Goal: Check status: Check status

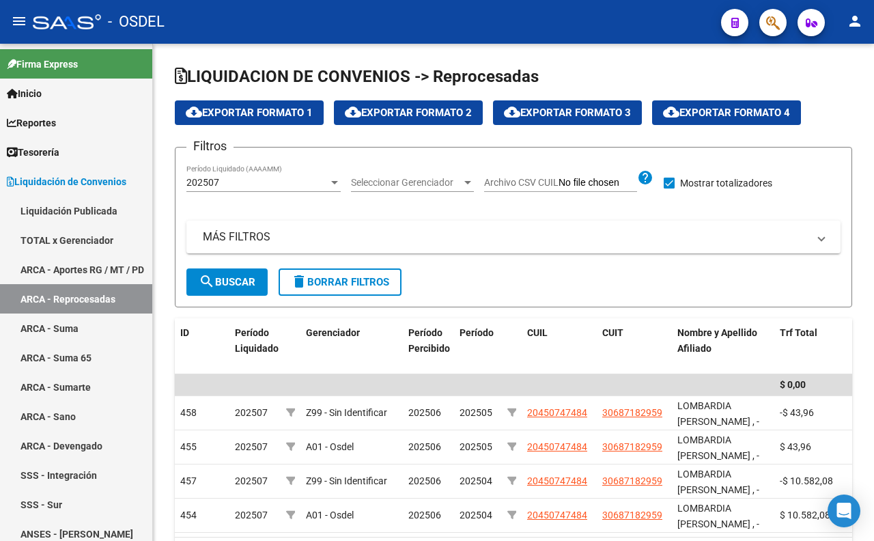
scroll to position [85, 0]
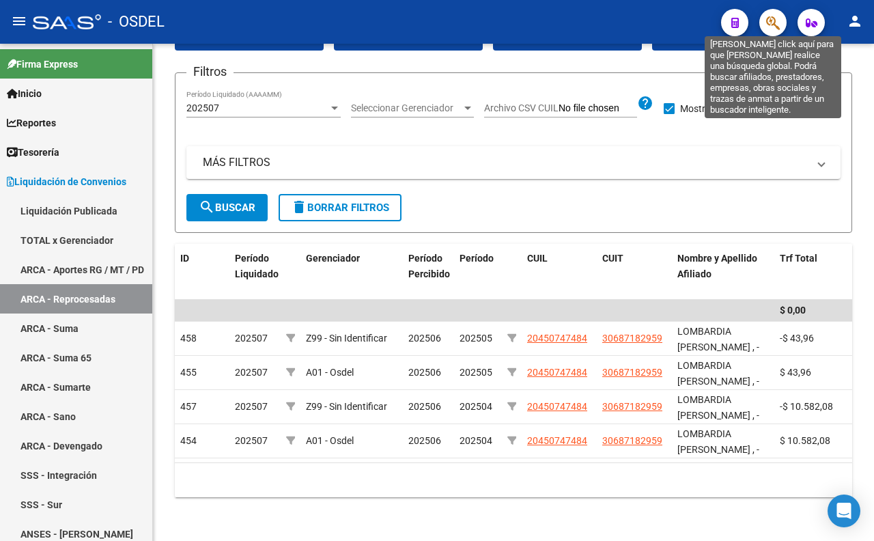
click at [765, 24] on button "button" at bounding box center [772, 22] width 27 height 27
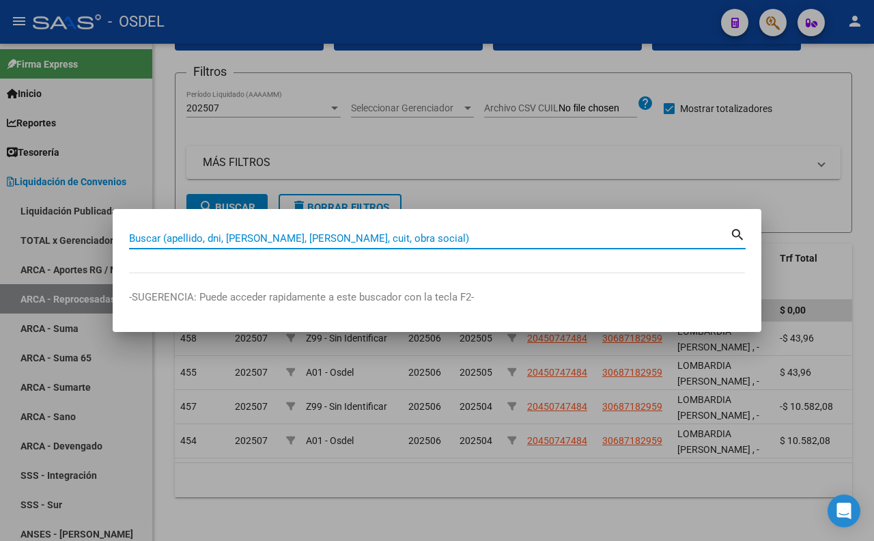
click at [373, 236] on input "Buscar (apellido, dni, [PERSON_NAME], [PERSON_NAME], cuit, obra social)" at bounding box center [429, 238] width 601 height 12
paste input "39158824"
type input "39158824"
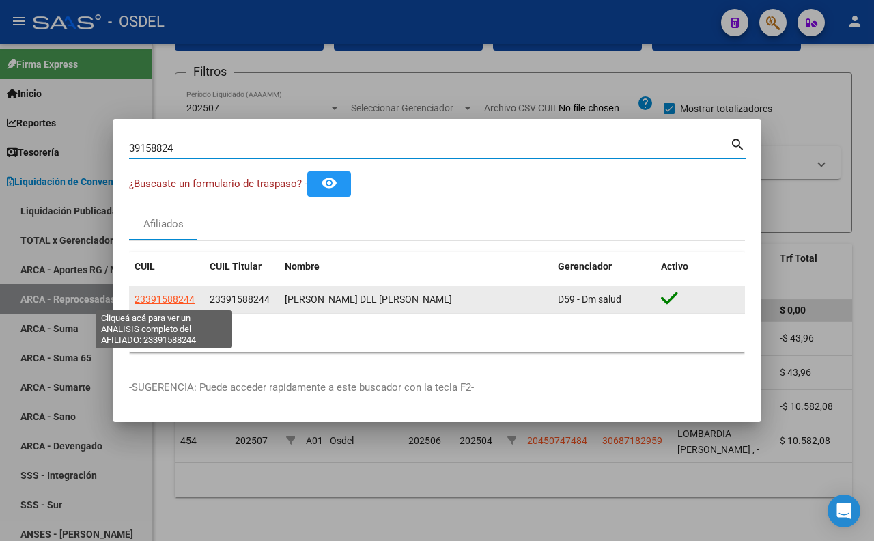
click at [166, 297] on span "23391588244" at bounding box center [165, 299] width 60 height 11
type textarea "23391588244"
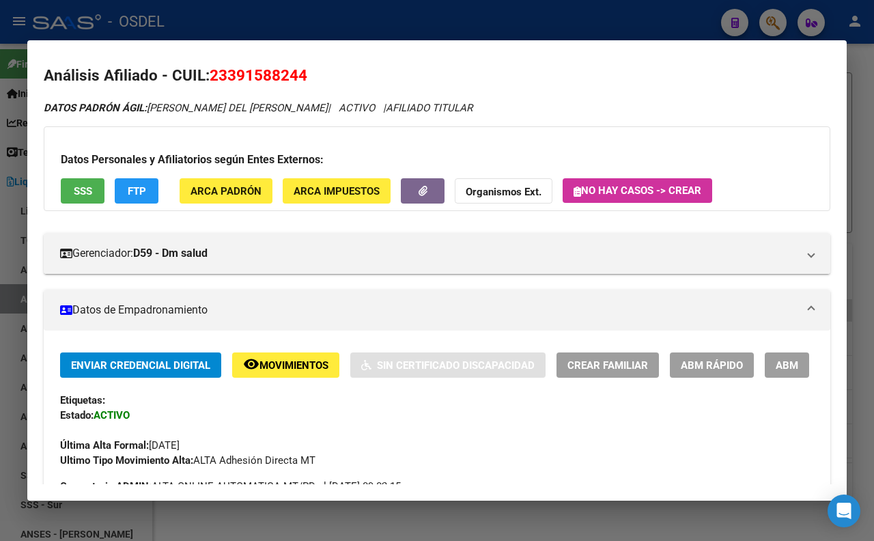
scroll to position [0, 0]
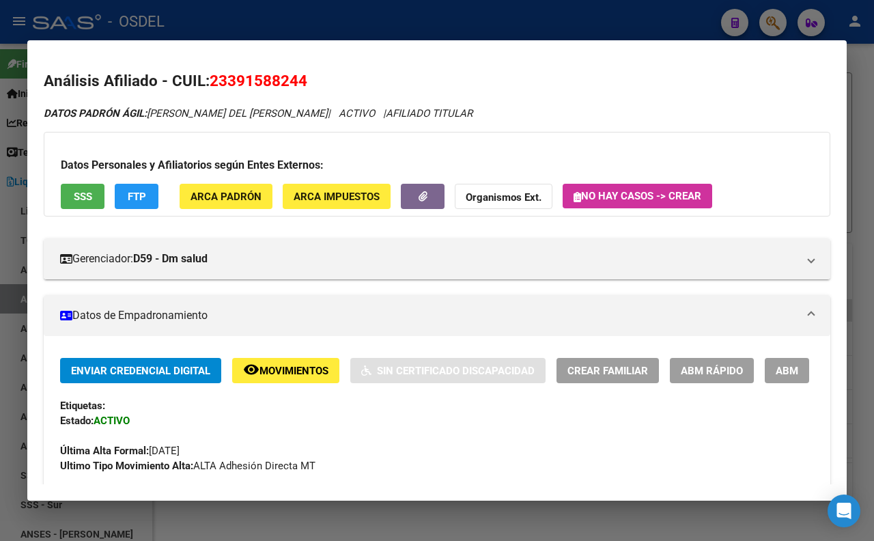
click at [482, 30] on div at bounding box center [437, 270] width 874 height 541
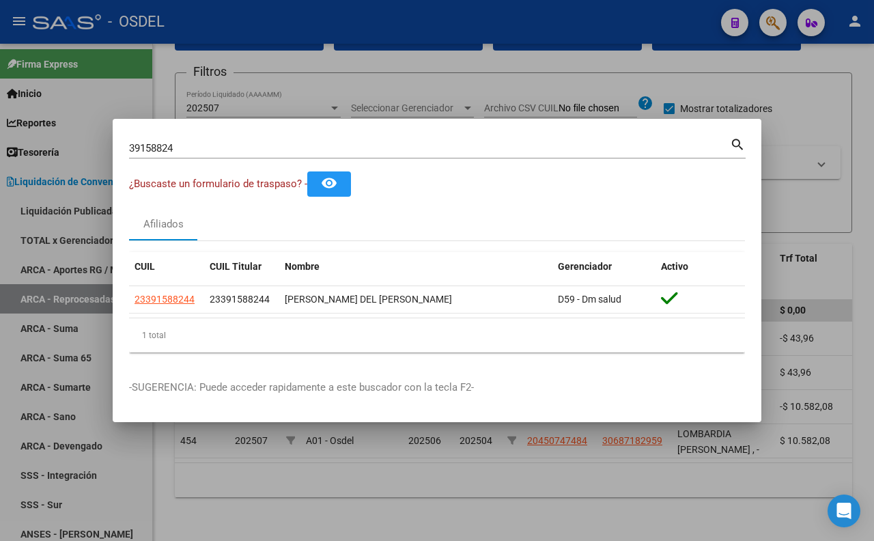
click at [414, 147] on input "39158824" at bounding box center [429, 148] width 601 height 12
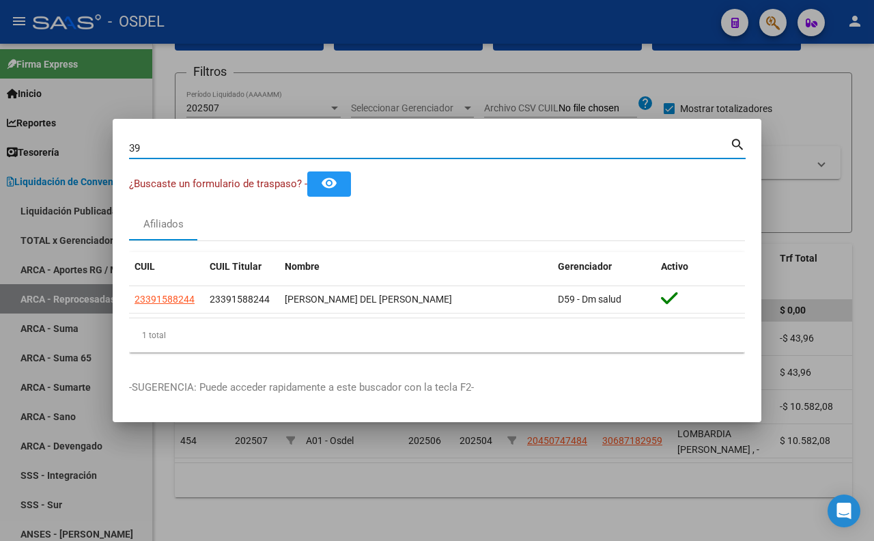
type input "3"
click at [569, 152] on input "31090729" at bounding box center [429, 148] width 601 height 12
type input "3"
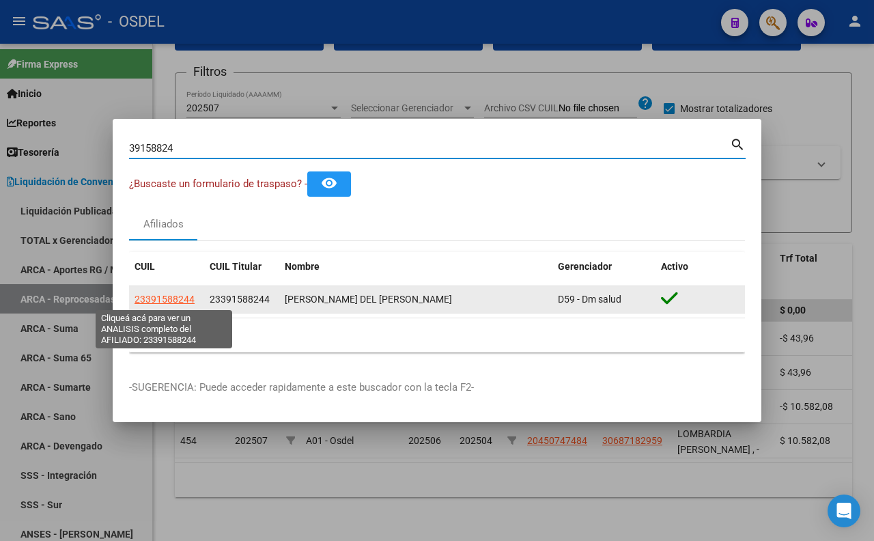
click at [182, 301] on span "23391588244" at bounding box center [165, 299] width 60 height 11
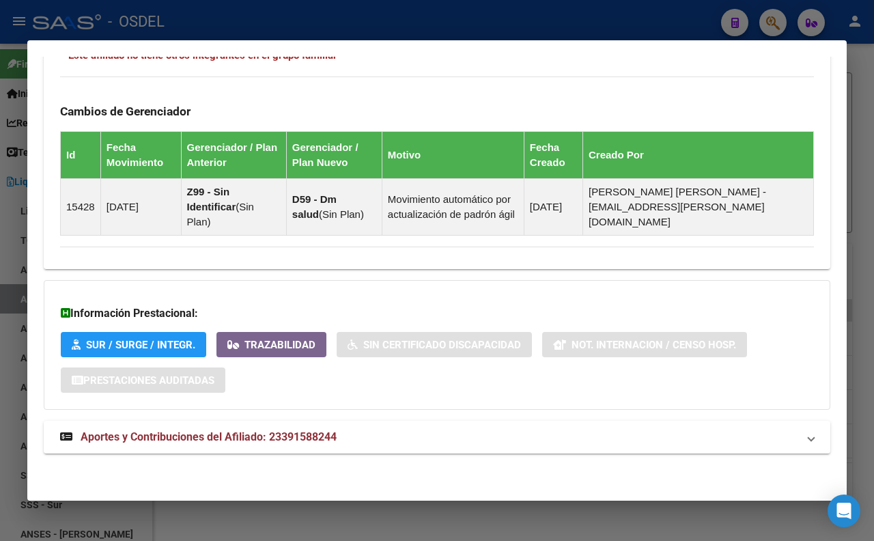
scroll to position [799, 0]
click at [268, 441] on span "Aportes y Contribuciones del Afiliado: 23391588244" at bounding box center [209, 436] width 256 height 13
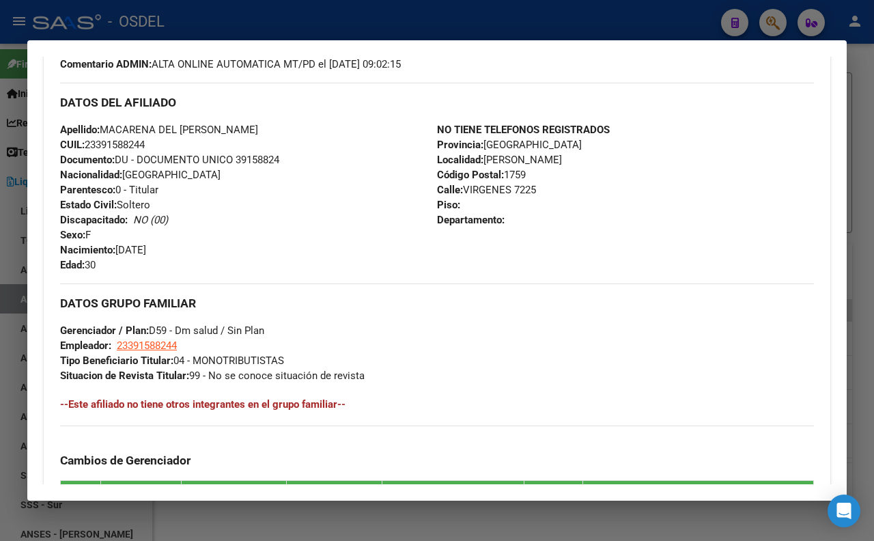
scroll to position [198, 0]
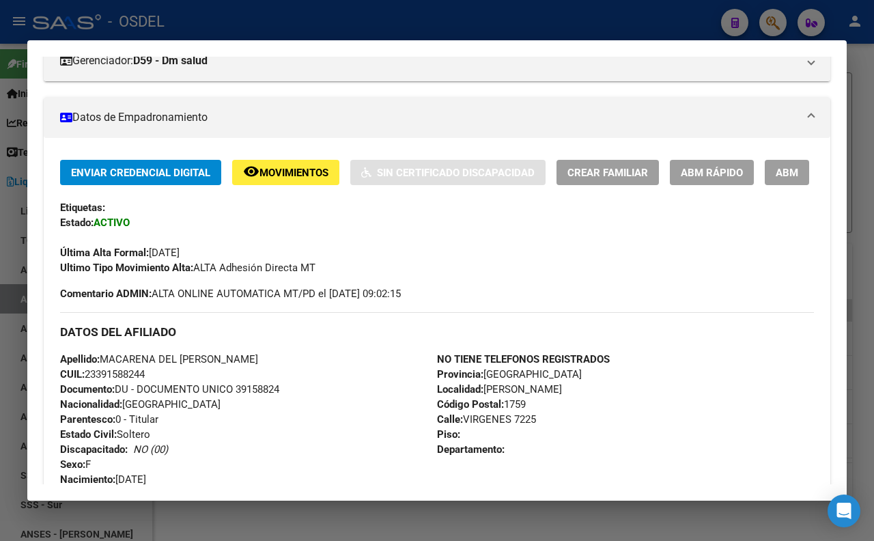
click at [309, 14] on div at bounding box center [437, 270] width 874 height 541
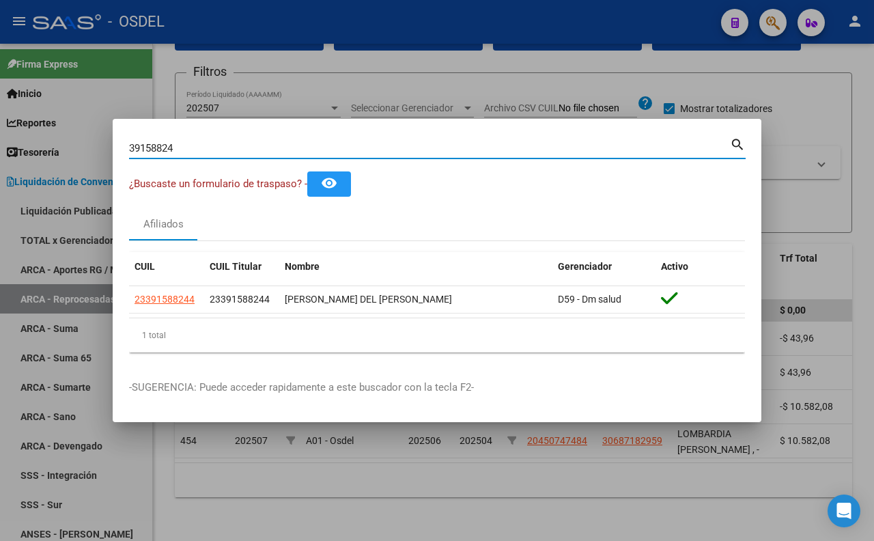
click at [479, 146] on input "39158824" at bounding box center [429, 148] width 601 height 12
type input "3"
type input "43726531"
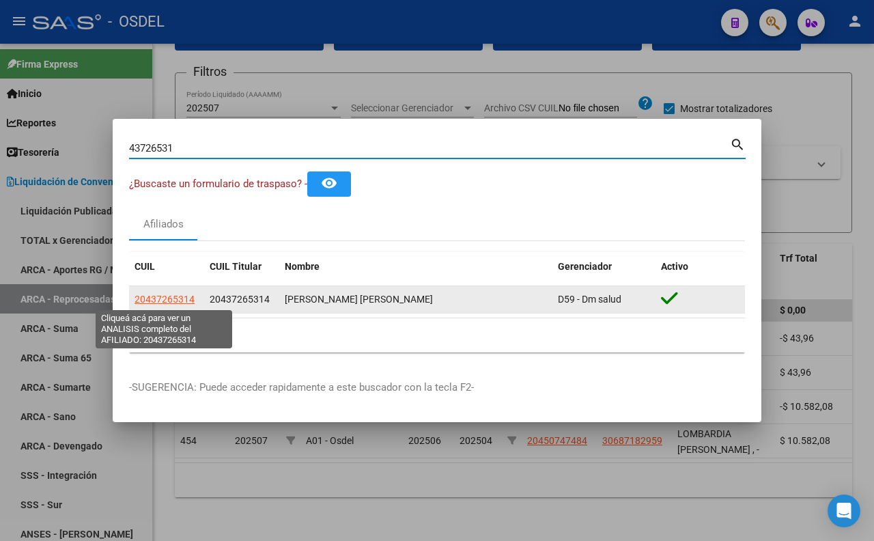
click at [190, 298] on span "20437265314" at bounding box center [165, 299] width 60 height 11
type textarea "20437265314"
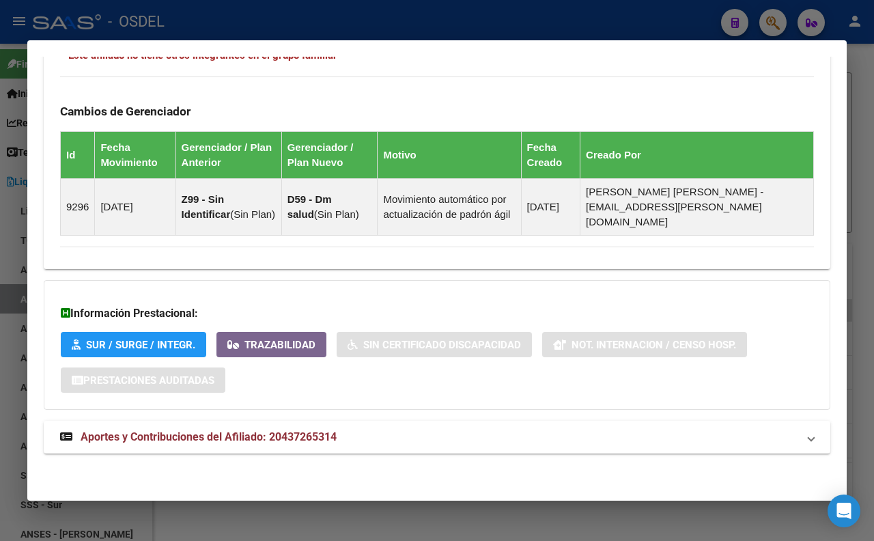
scroll to position [799, 0]
click at [300, 433] on span "Aportes y Contribuciones del Afiliado: 20437265314" at bounding box center [209, 436] width 256 height 13
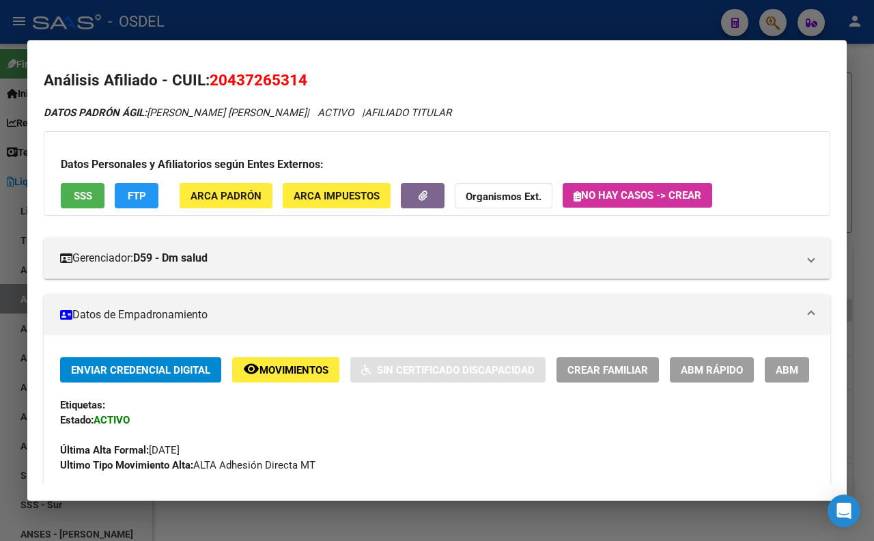
scroll to position [0, 0]
